Goal: Task Accomplishment & Management: Manage account settings

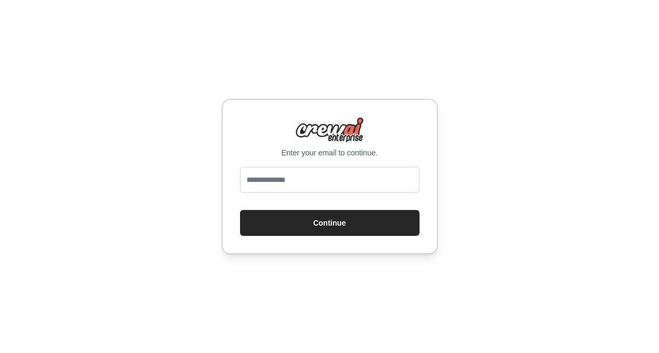
type input "**********"
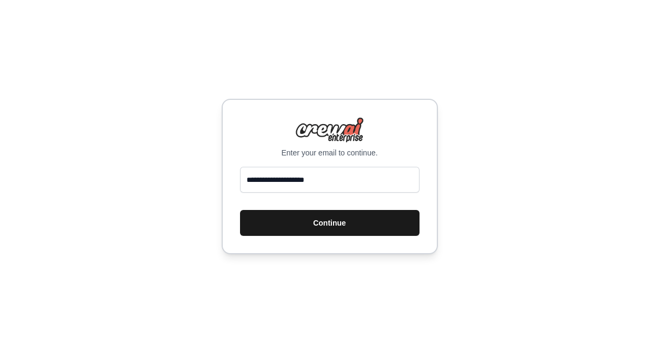
click at [327, 223] on button "Continue" at bounding box center [329, 223] width 179 height 26
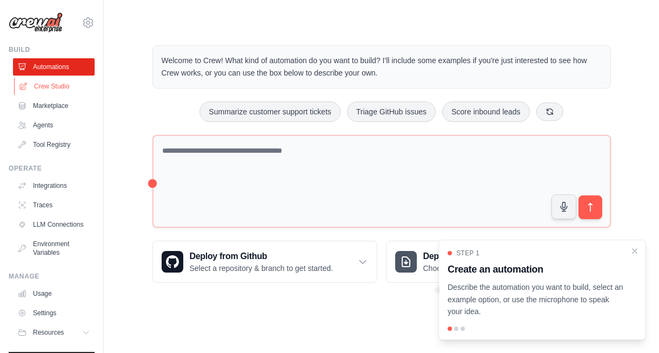
click at [61, 89] on link "Crew Studio" at bounding box center [55, 86] width 82 height 17
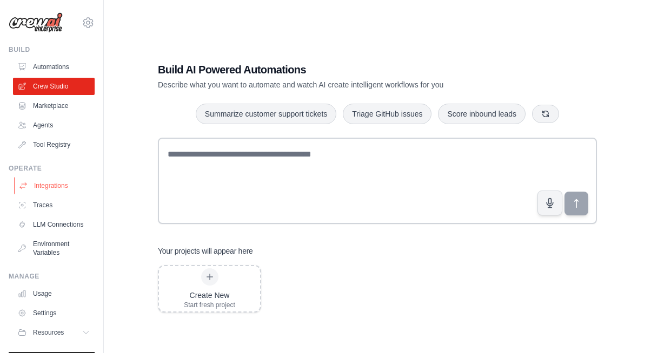
click at [53, 182] on link "Integrations" at bounding box center [55, 185] width 82 height 17
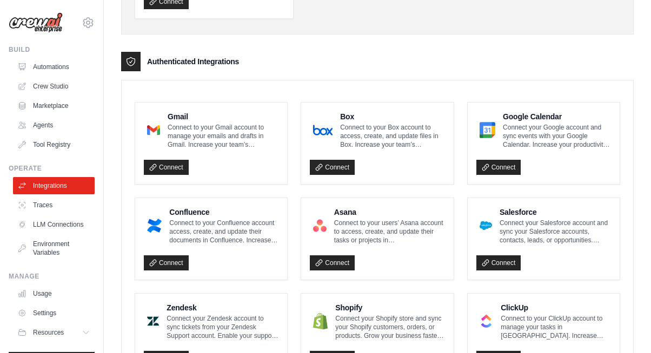
scroll to position [276, 0]
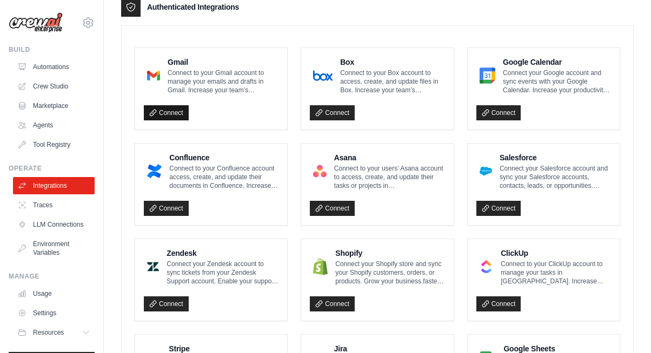
click at [170, 112] on link "Connect" at bounding box center [166, 112] width 45 height 15
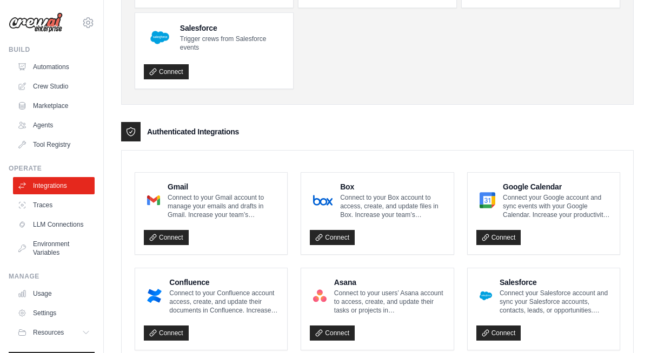
scroll to position [153, 0]
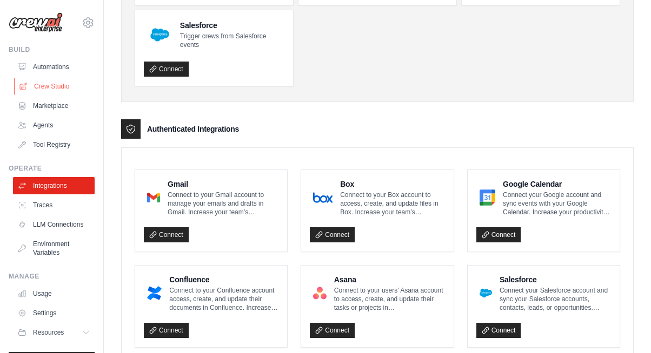
click at [40, 83] on link "Crew Studio" at bounding box center [55, 86] width 82 height 17
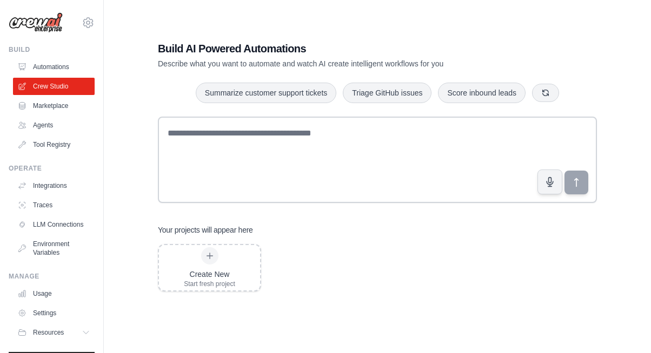
scroll to position [58, 0]
click at [247, 266] on div "Create New Start fresh project" at bounding box center [209, 267] width 101 height 45
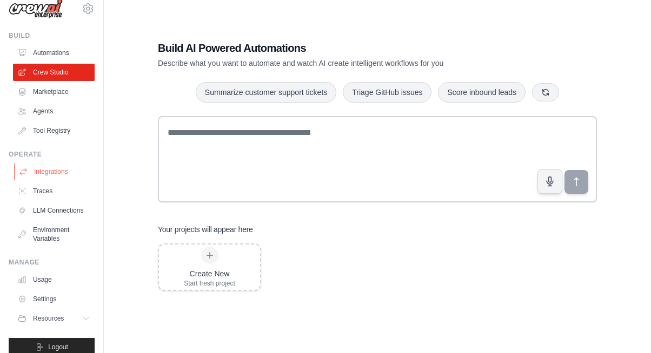
scroll to position [35, 0]
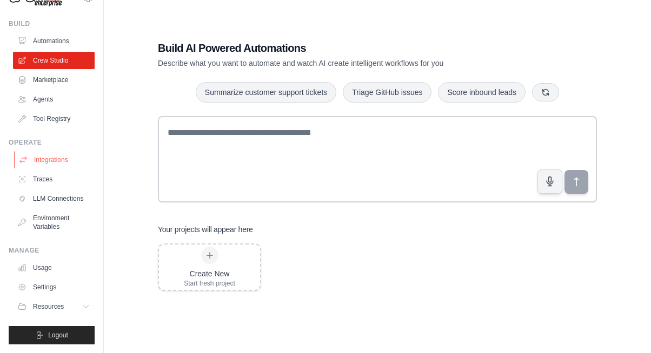
click at [51, 151] on link "Integrations" at bounding box center [55, 159] width 82 height 17
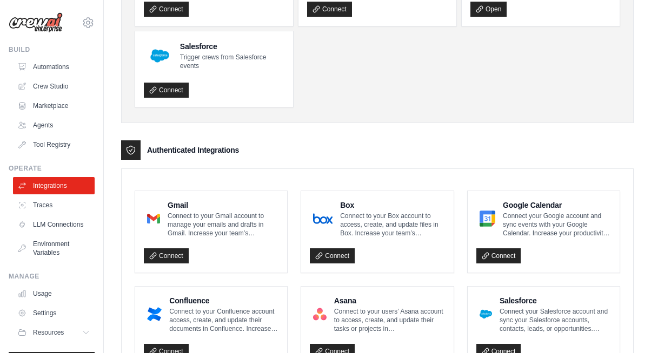
scroll to position [155, 0]
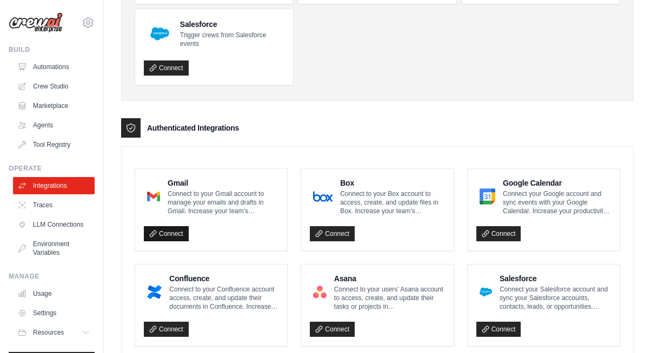
click at [169, 230] on link "Connect" at bounding box center [166, 233] width 45 height 15
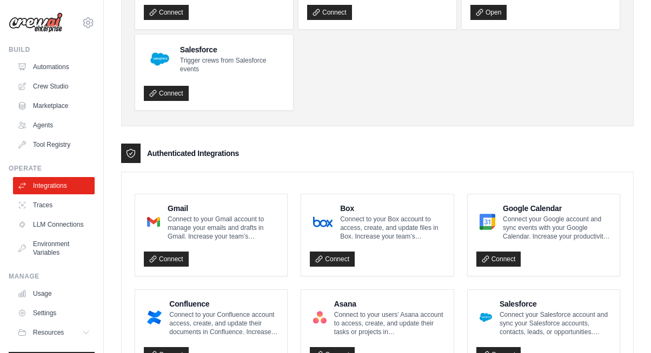
scroll to position [223, 0]
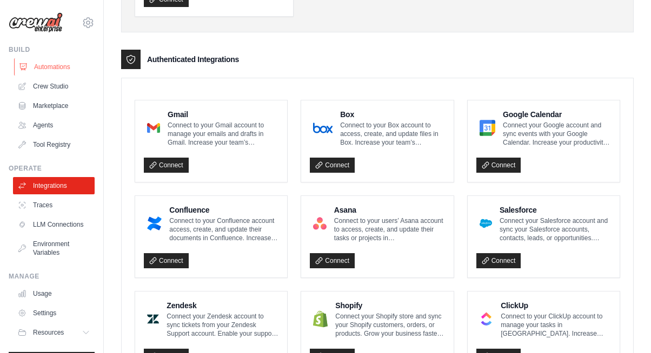
click at [58, 71] on link "Automations" at bounding box center [55, 66] width 82 height 17
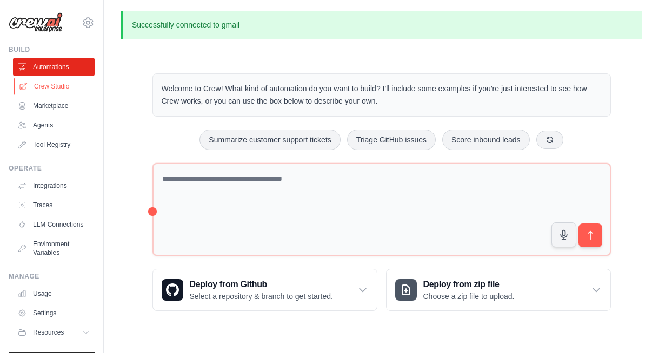
click at [51, 83] on link "Crew Studio" at bounding box center [55, 86] width 82 height 17
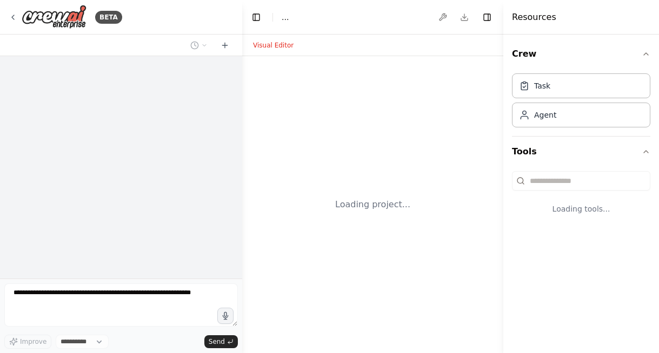
select select "****"
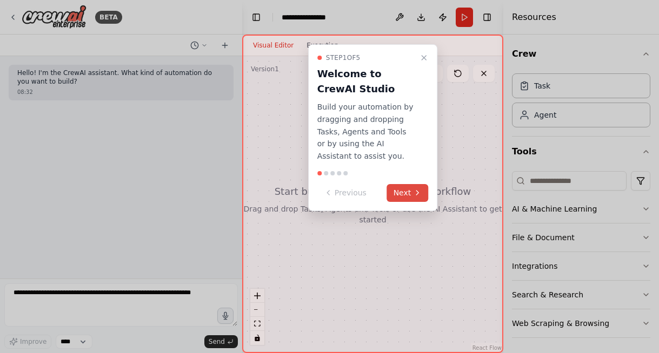
click at [406, 194] on button "Next" at bounding box center [408, 193] width 42 height 18
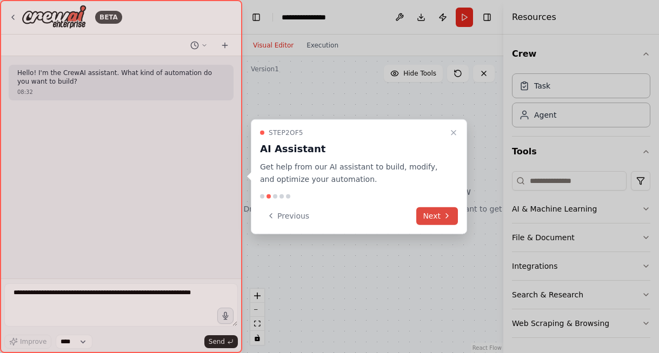
click at [430, 213] on button "Next" at bounding box center [437, 216] width 42 height 18
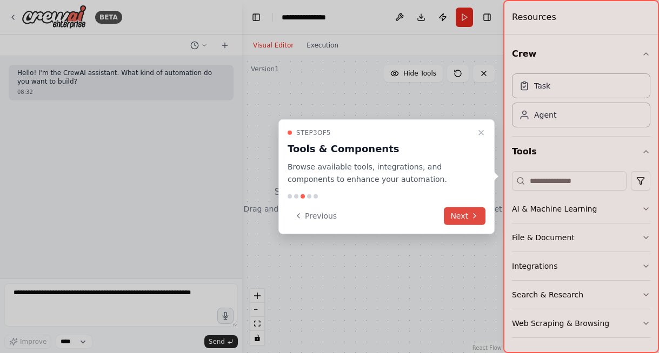
click at [474, 215] on icon at bounding box center [474, 216] width 2 height 4
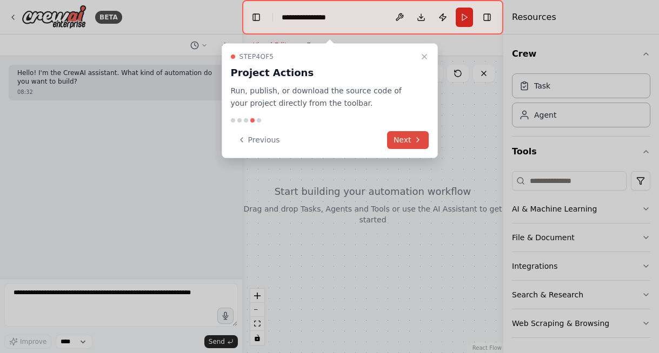
click at [398, 143] on button "Next" at bounding box center [408, 140] width 42 height 18
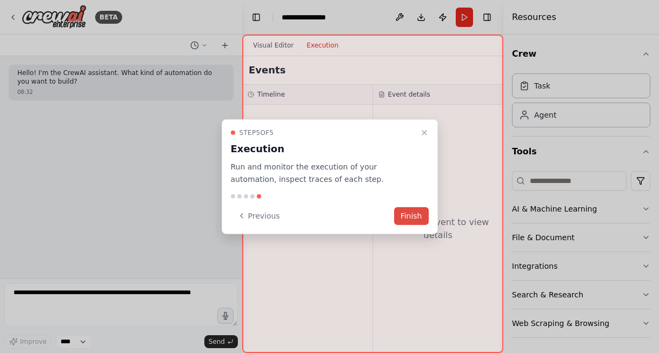
click at [414, 210] on button "Finish" at bounding box center [411, 216] width 35 height 18
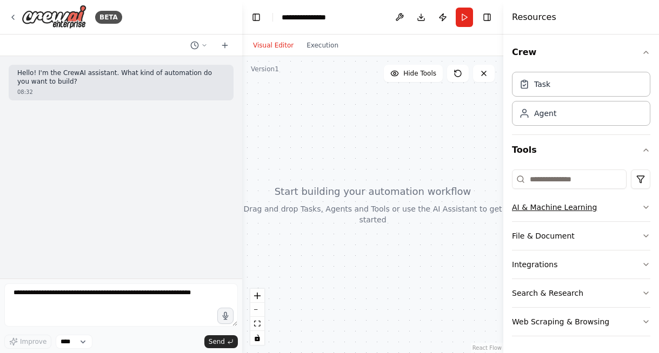
scroll to position [2, 0]
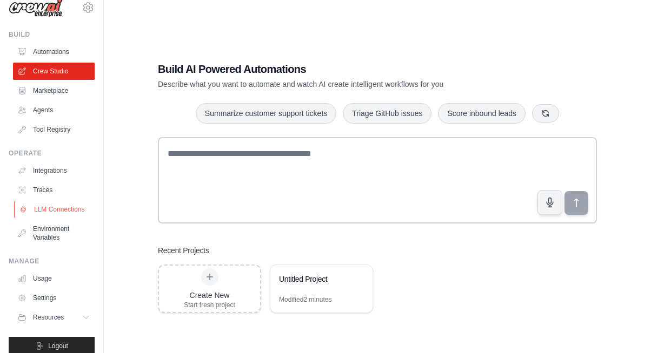
scroll to position [35, 0]
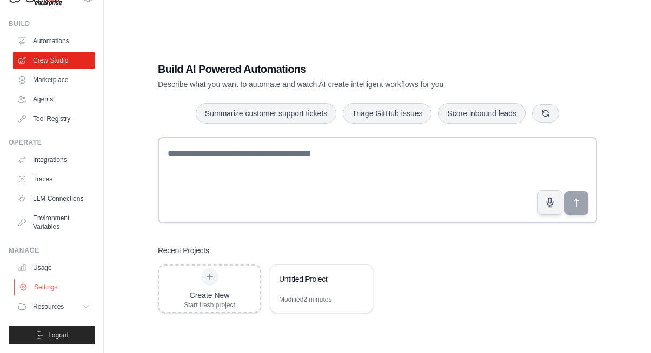
click at [56, 290] on link "Settings" at bounding box center [55, 287] width 82 height 17
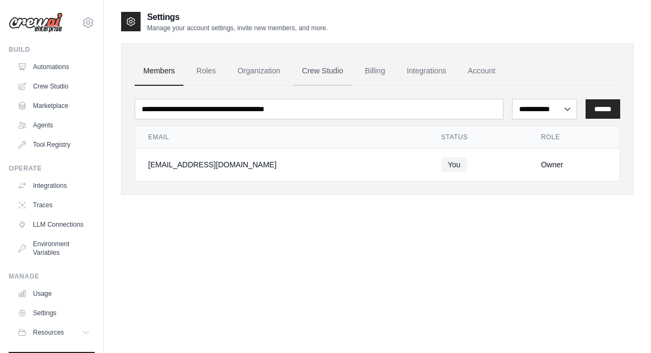
click at [327, 73] on link "Crew Studio" at bounding box center [322, 71] width 58 height 29
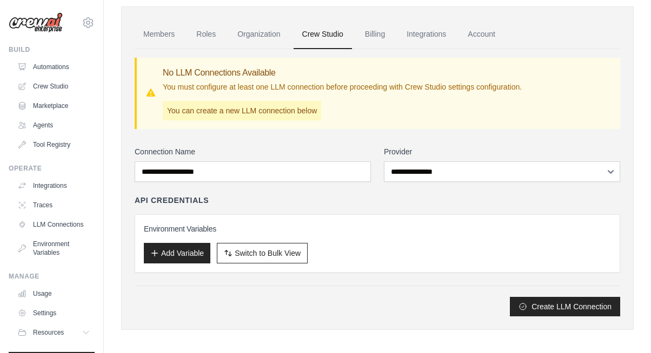
scroll to position [42, 0]
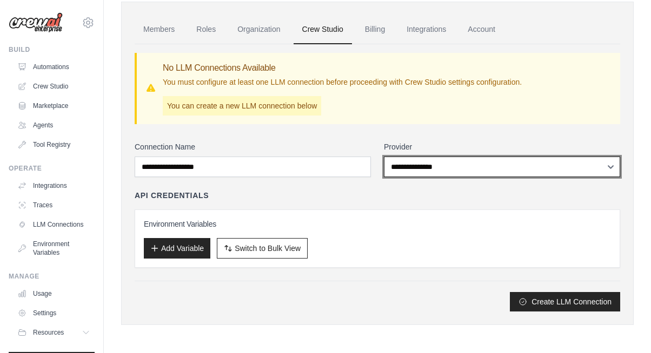
click at [474, 175] on select "**********" at bounding box center [502, 167] width 236 height 21
select select "******"
click at [384, 157] on select "**********" at bounding box center [502, 167] width 236 height 21
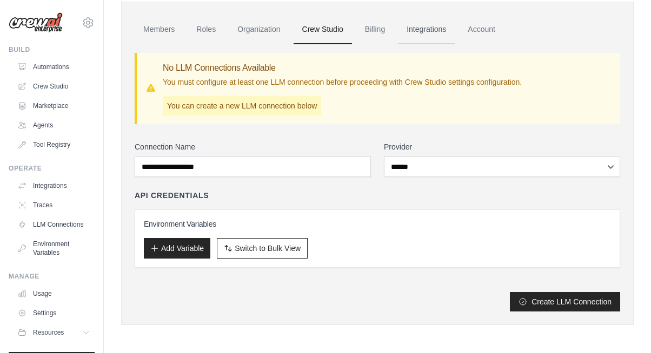
click at [416, 29] on link "Integrations" at bounding box center [426, 29] width 57 height 29
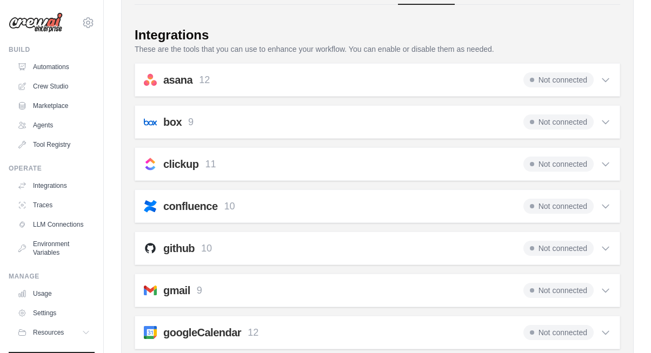
scroll to position [164, 0]
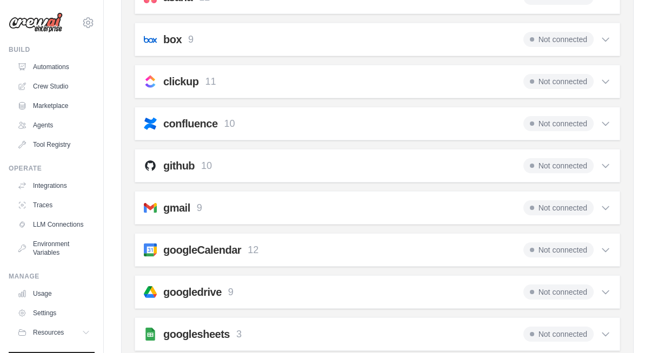
click at [605, 210] on icon at bounding box center [605, 208] width 6 height 3
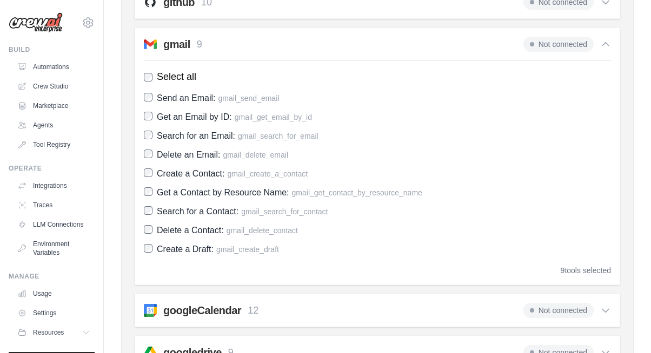
scroll to position [329, 0]
click at [143, 152] on div "gmail 9 Not connected Select all Send an Email: gmail_send_email Get an Email b…" at bounding box center [377, 155] width 485 height 258
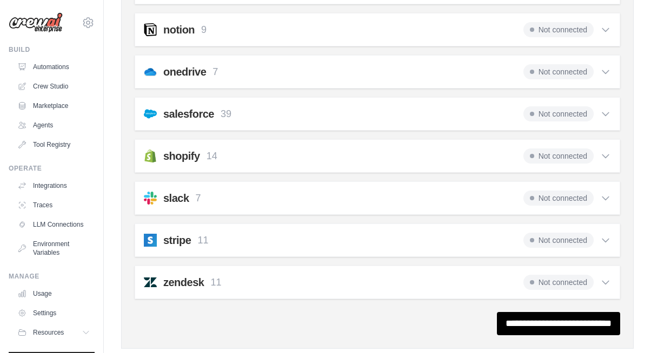
scroll to position [927, 0]
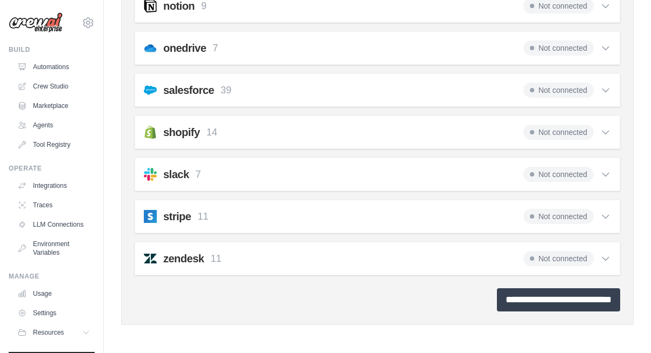
click at [554, 298] on input "**********" at bounding box center [558, 300] width 123 height 23
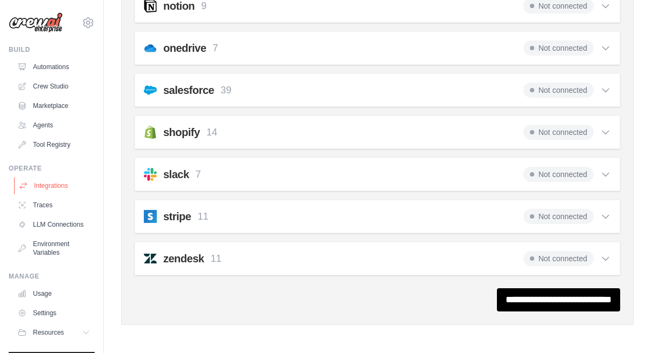
click at [52, 190] on link "Integrations" at bounding box center [55, 185] width 82 height 17
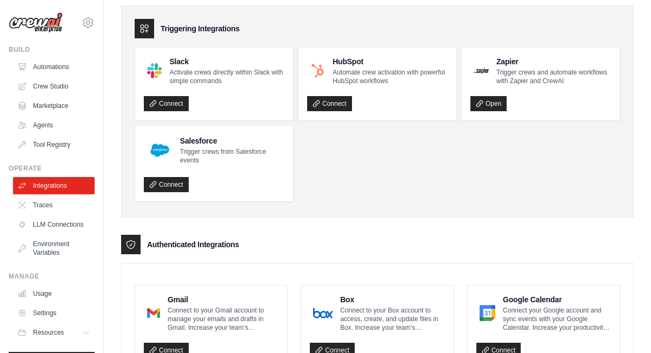
scroll to position [92, 0]
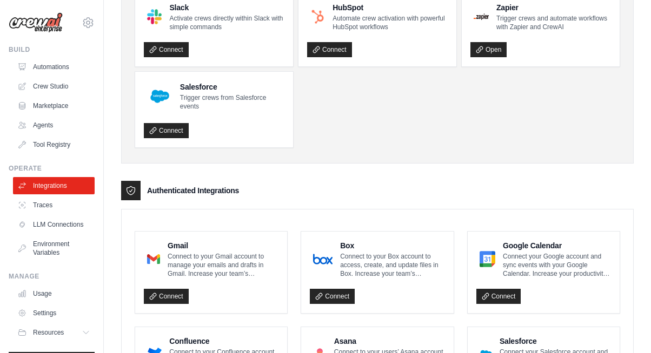
click at [203, 254] on p "Connect to your Gmail account to manage your emails and drafts in Gmail. Increa…" at bounding box center [223, 265] width 111 height 26
click at [159, 252] on img at bounding box center [153, 260] width 13 height 22
click at [223, 277] on div "Gmail Connect to your Gmail account to manage your emails and drafts in Gmail. …" at bounding box center [211, 272] width 135 height 64
click at [166, 296] on link "Connect" at bounding box center [166, 296] width 45 height 15
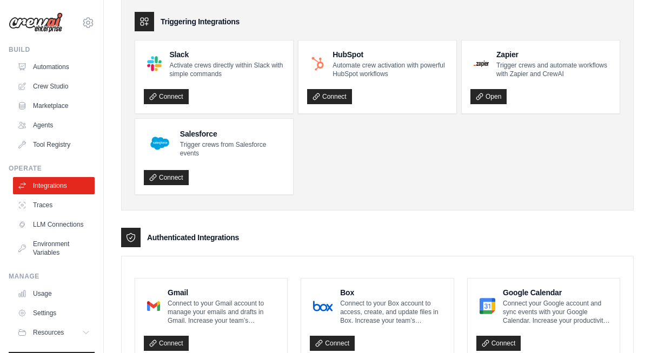
scroll to position [0, 0]
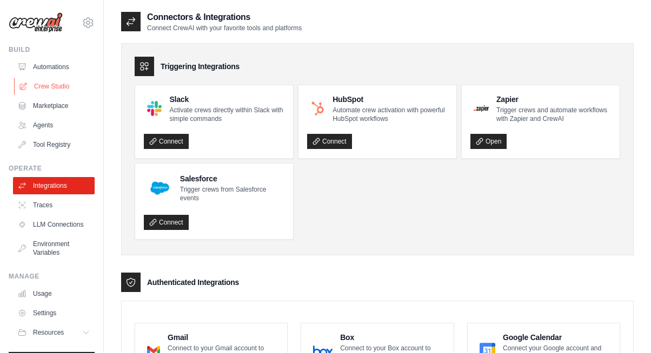
click at [54, 93] on link "Crew Studio" at bounding box center [55, 86] width 82 height 17
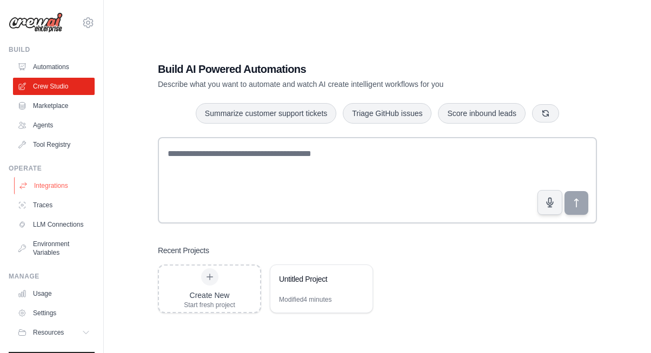
click at [55, 189] on link "Integrations" at bounding box center [55, 185] width 82 height 17
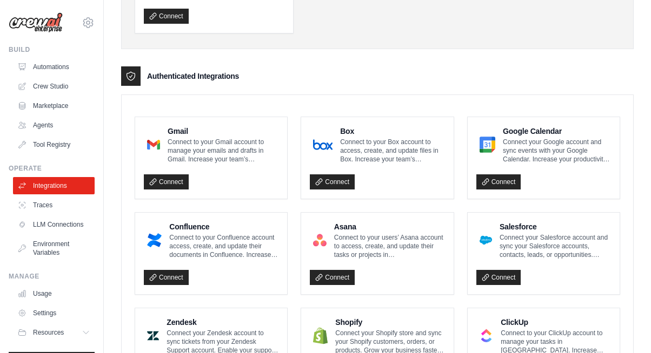
scroll to position [221, 0]
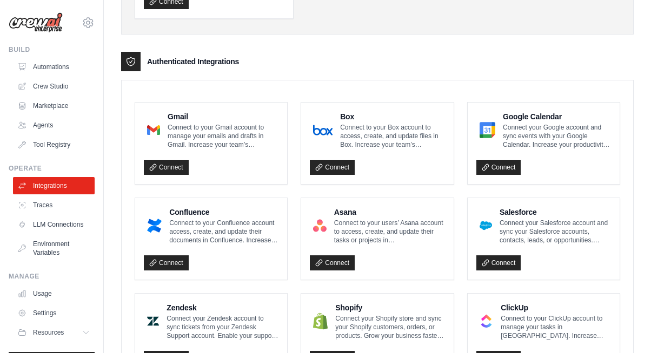
click at [518, 116] on h4 "Google Calendar" at bounding box center [557, 116] width 108 height 11
click at [528, 144] on p "Connect your Google account and sync events with your Google Calendar. Increase…" at bounding box center [557, 136] width 108 height 26
click at [508, 164] on link "Connect" at bounding box center [498, 167] width 45 height 15
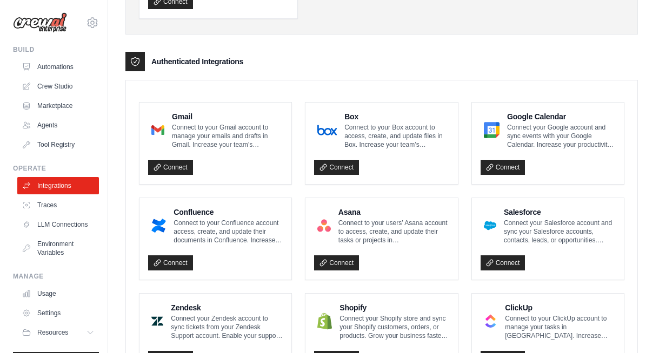
scroll to position [222, 0]
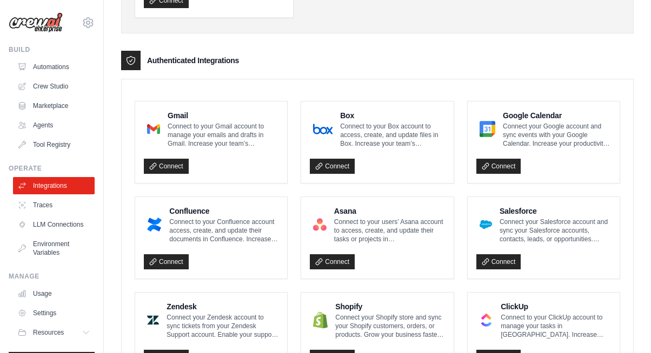
scroll to position [277, 0]
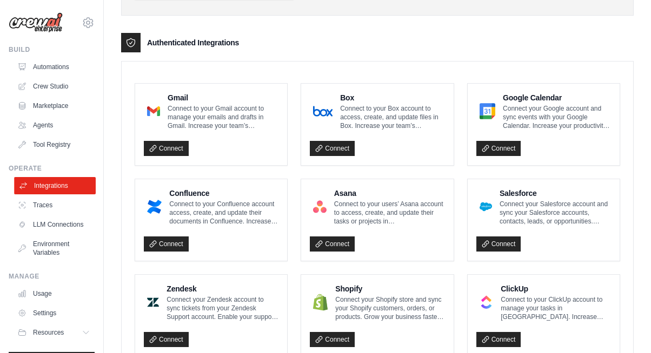
click at [59, 188] on link "Integrations" at bounding box center [55, 185] width 82 height 17
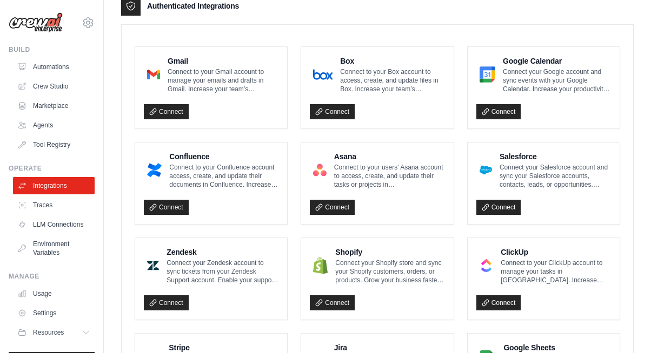
scroll to position [0, 0]
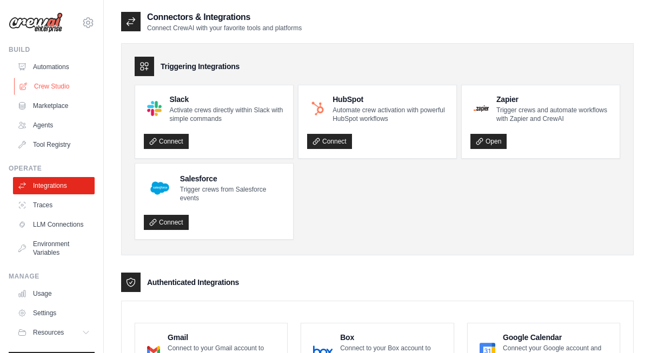
click at [42, 88] on link "Crew Studio" at bounding box center [55, 86] width 82 height 17
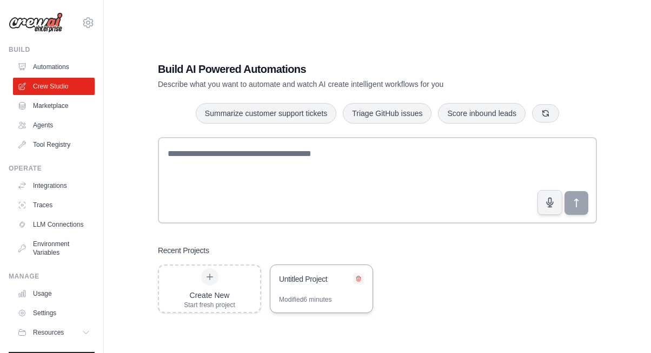
click at [359, 278] on icon at bounding box center [358, 279] width 6 height 6
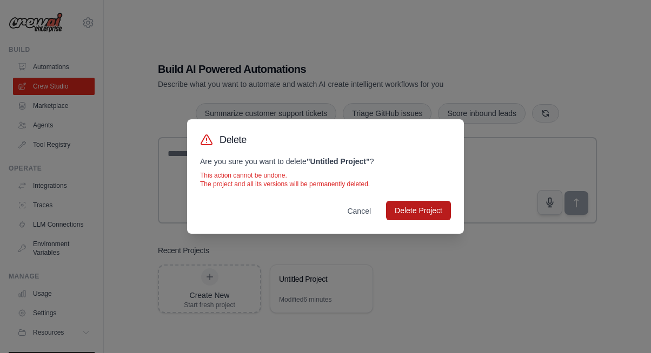
click at [405, 207] on button "Delete Project" at bounding box center [418, 210] width 65 height 19
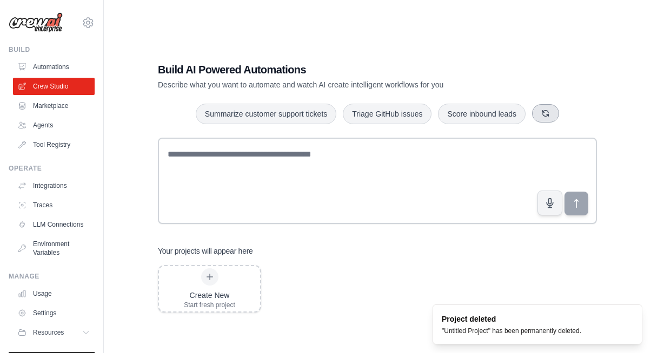
click at [547, 115] on icon "button" at bounding box center [546, 114] width 6 height 6
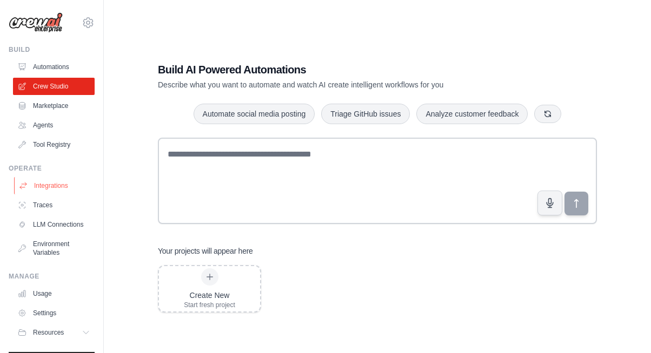
click at [56, 187] on link "Integrations" at bounding box center [55, 185] width 82 height 17
